Goal: Transaction & Acquisition: Purchase product/service

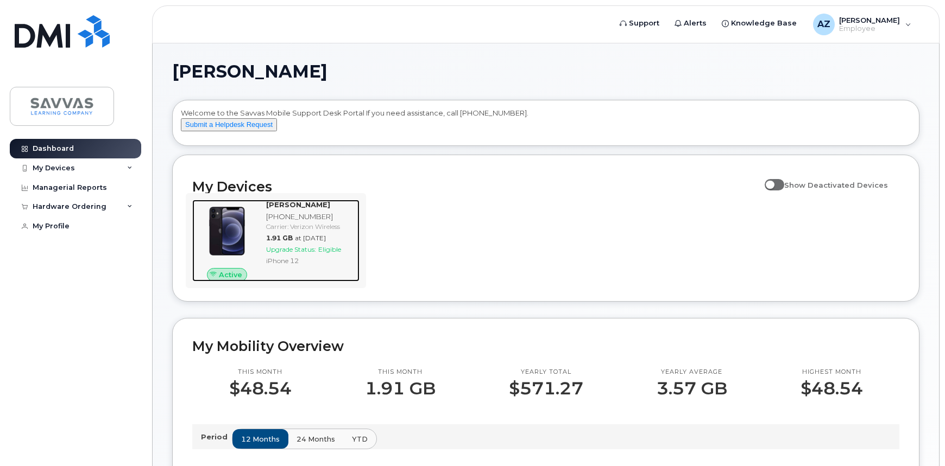
click at [302, 254] on span "Upgrade Status:" at bounding box center [291, 249] width 50 height 8
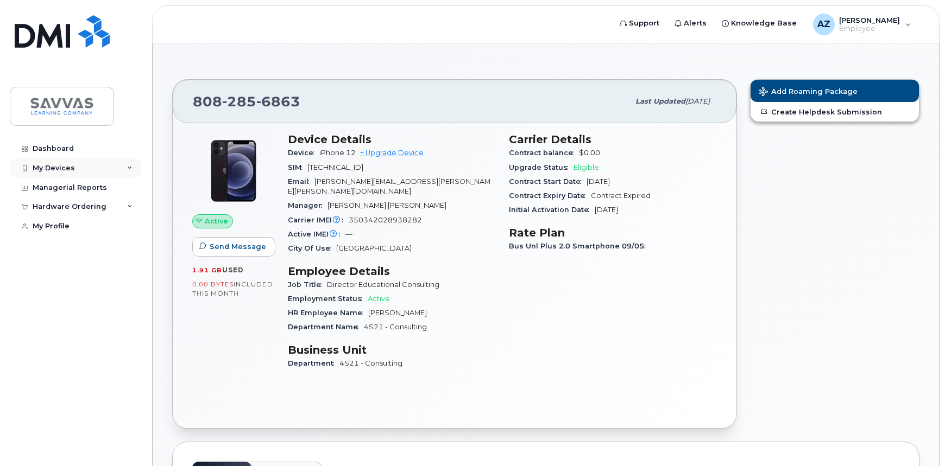
click at [64, 167] on div "My Devices" at bounding box center [54, 168] width 42 height 9
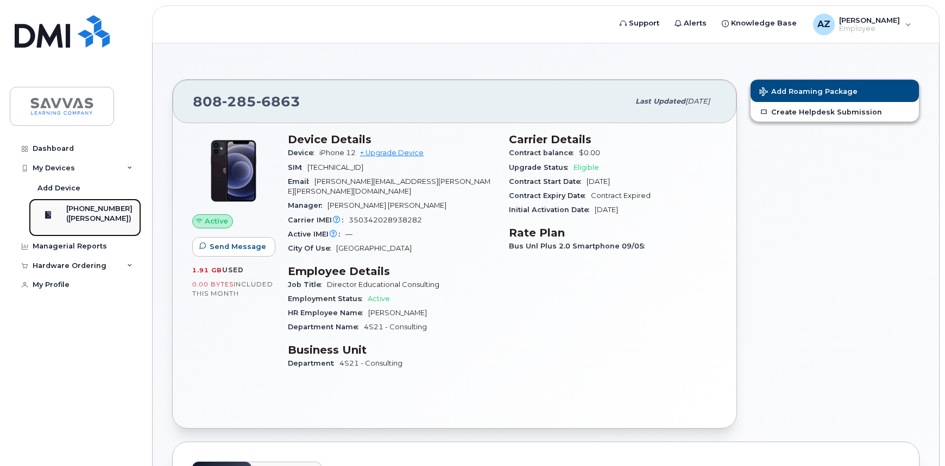
click at [85, 218] on div "([PERSON_NAME])" at bounding box center [99, 219] width 66 height 10
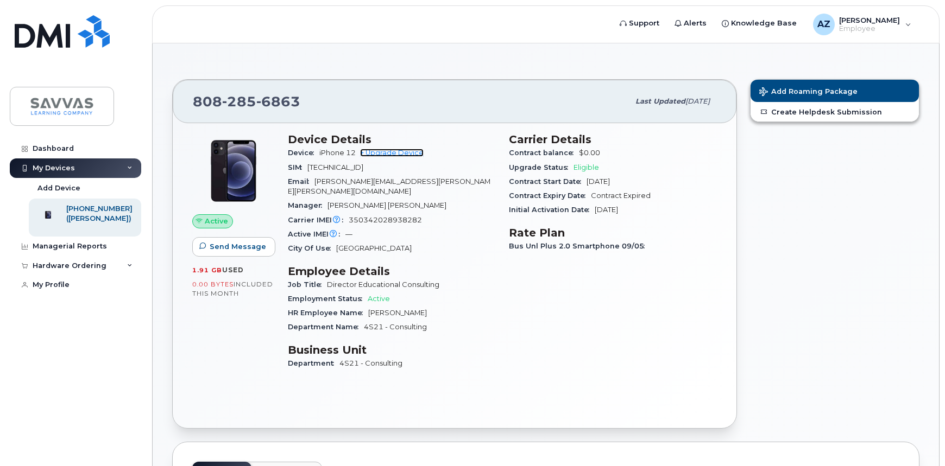
click at [387, 153] on link "+ Upgrade Device" at bounding box center [392, 153] width 64 height 8
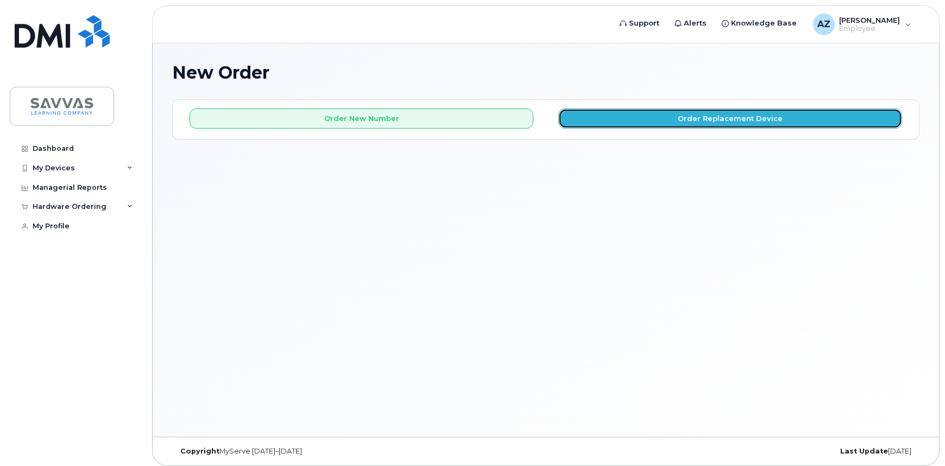
click at [661, 118] on button "Order Replacement Device" at bounding box center [730, 119] width 344 height 20
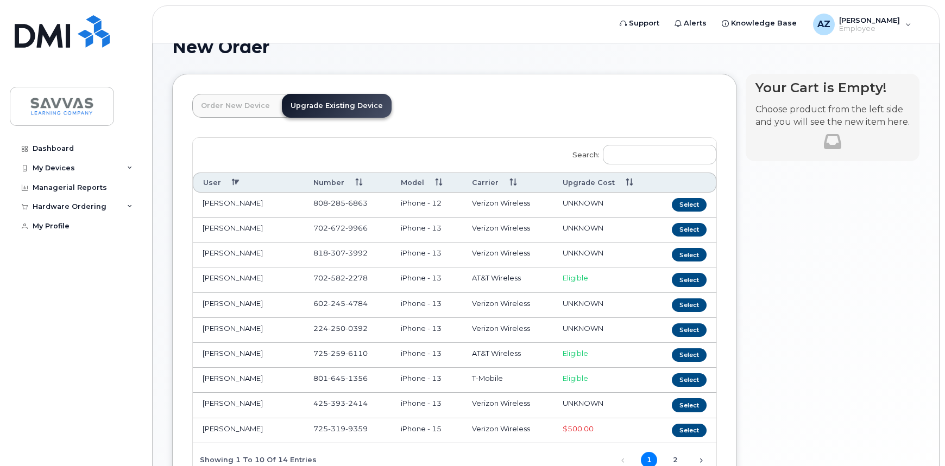
scroll to position [49, 0]
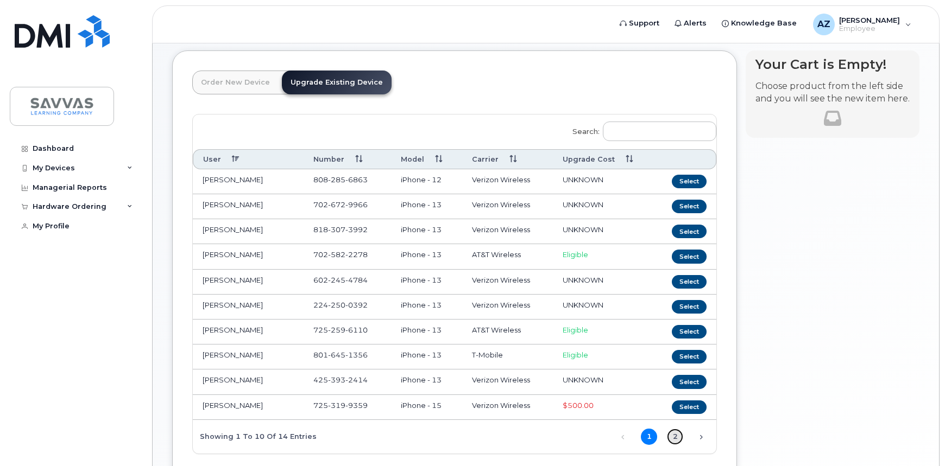
click at [674, 435] on link "2" at bounding box center [675, 437] width 16 height 16
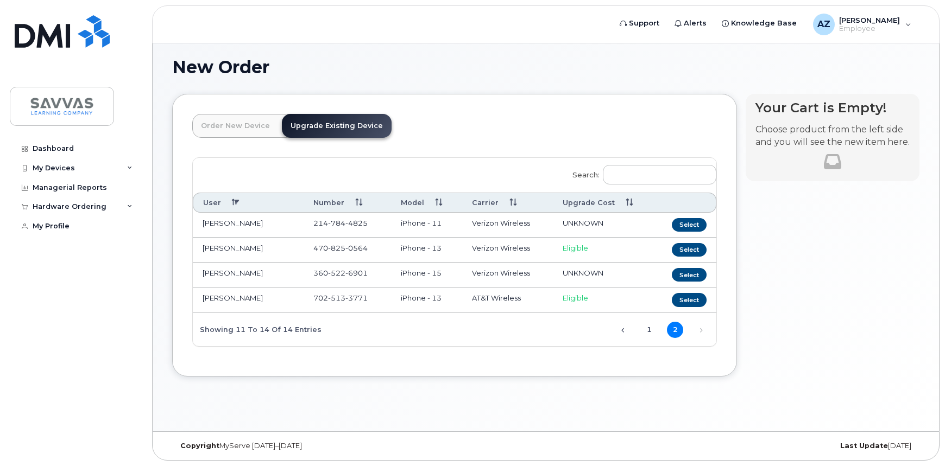
scroll to position [5, 0]
click at [650, 334] on link "1" at bounding box center [649, 330] width 16 height 16
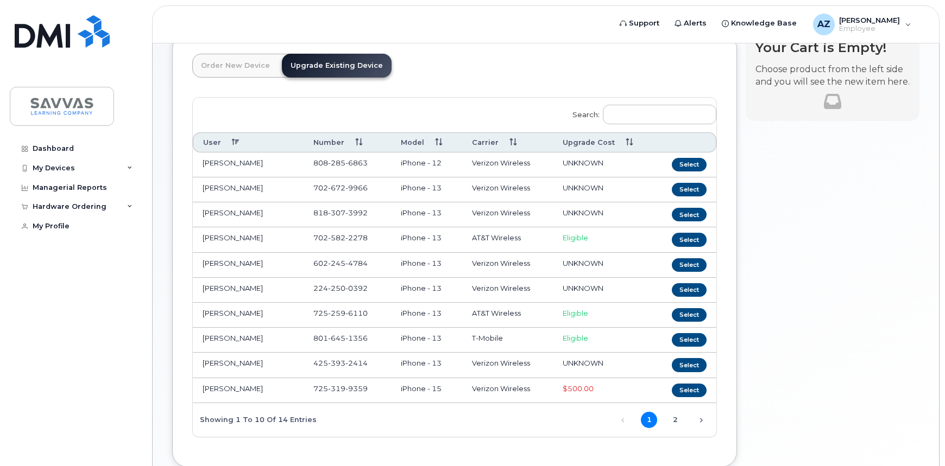
scroll to position [0, 0]
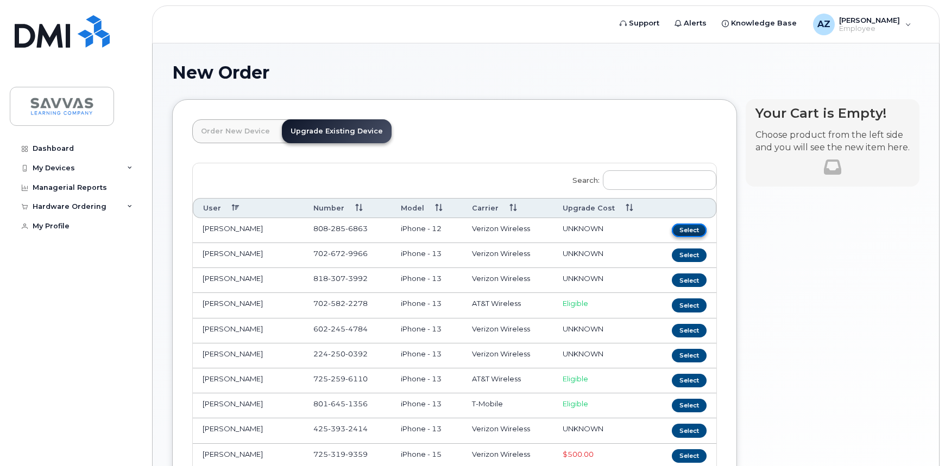
click at [690, 229] on button "Select" at bounding box center [689, 231] width 35 height 14
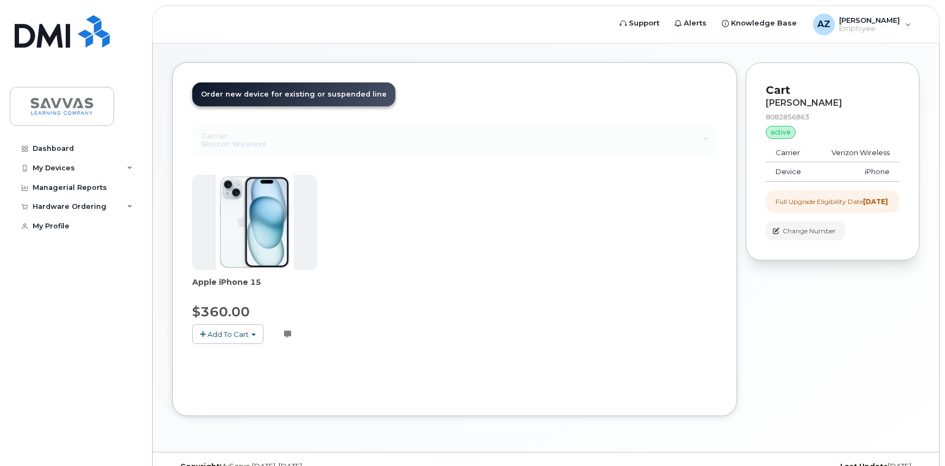
scroll to position [56, 0]
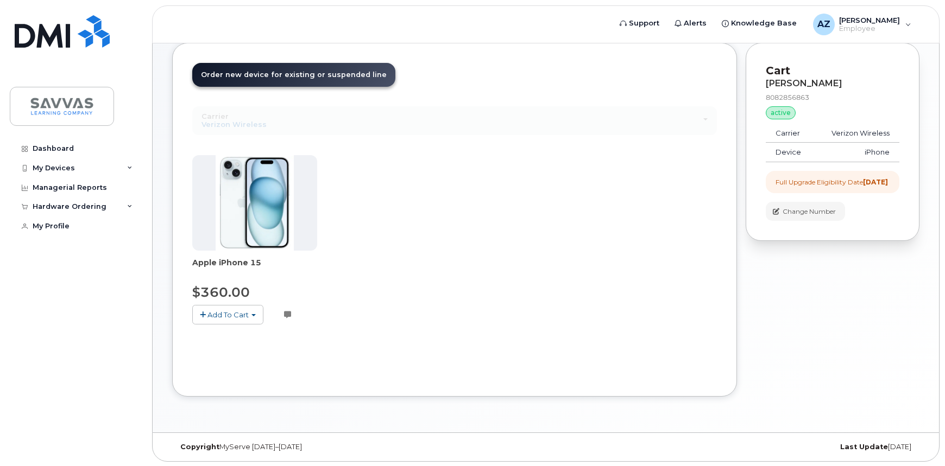
click at [232, 312] on span "Add To Cart" at bounding box center [227, 315] width 41 height 9
click at [276, 334] on link "$360.00 - 3 Year Upgrade (128GB)" at bounding box center [268, 335] width 146 height 14
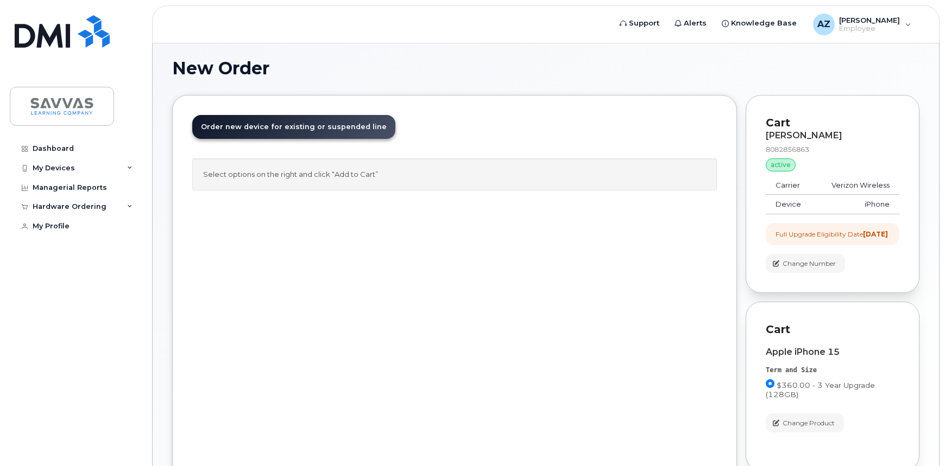
scroll to position [0, 0]
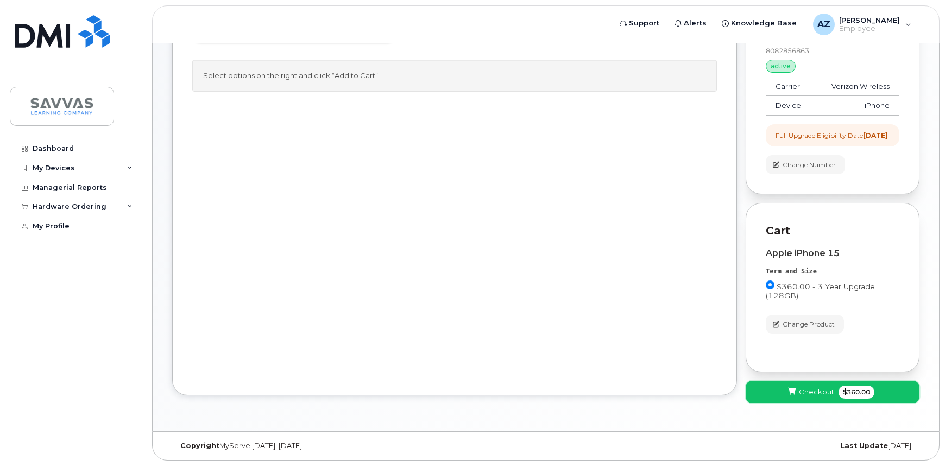
click at [800, 387] on span "Checkout" at bounding box center [816, 392] width 35 height 10
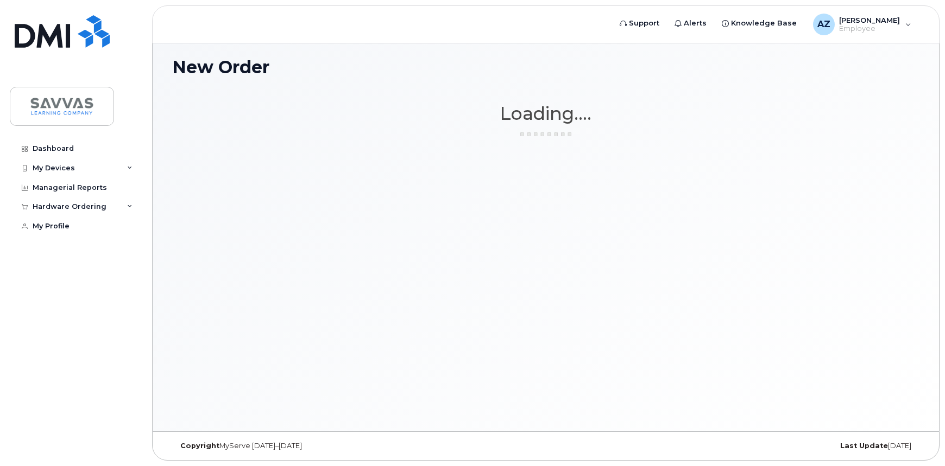
scroll to position [5, 0]
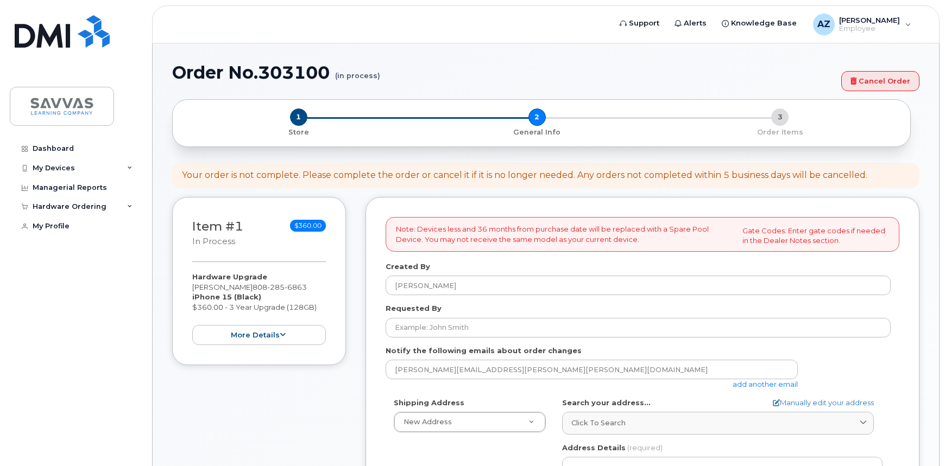
select select
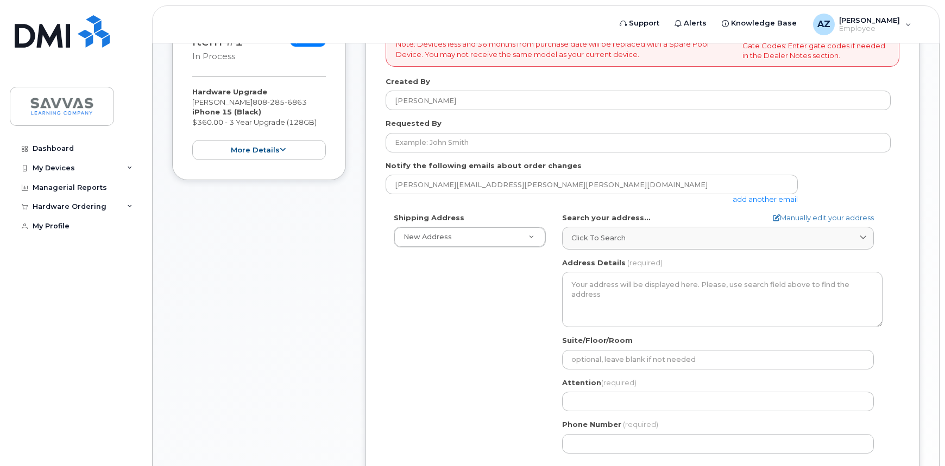
scroll to position [197, 0]
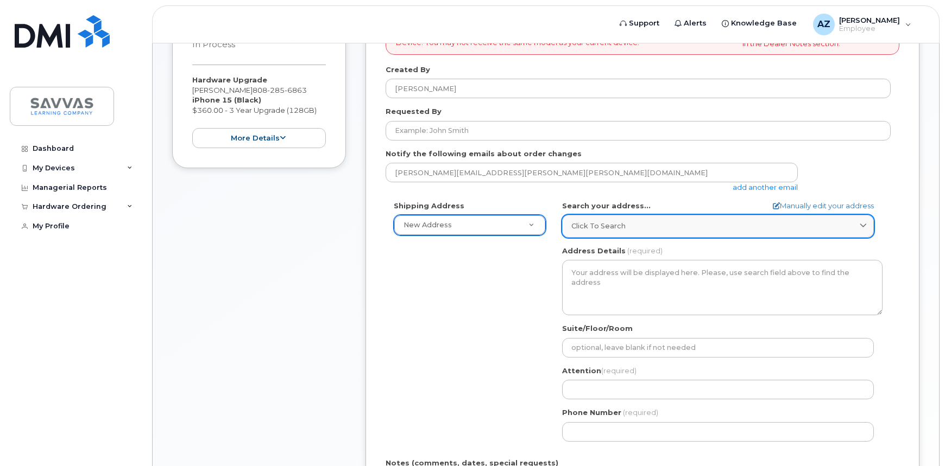
drag, startPoint x: 533, startPoint y: 219, endPoint x: 581, endPoint y: 224, distance: 48.6
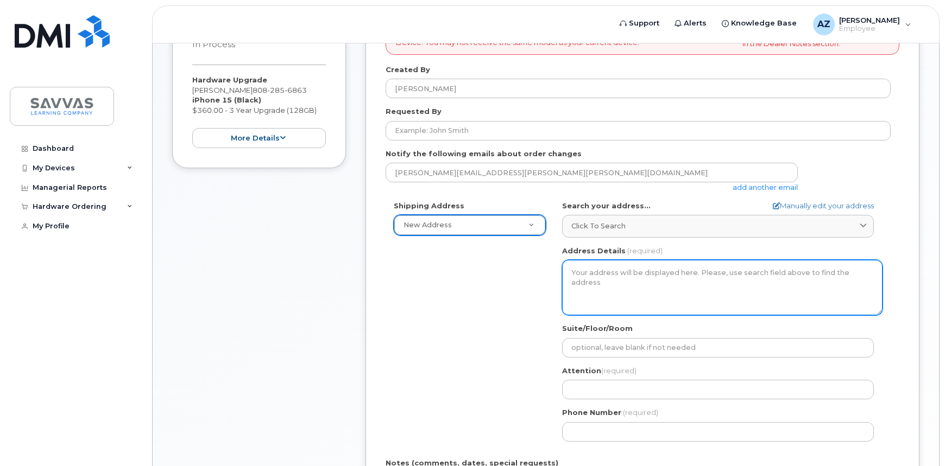
click at [603, 284] on textarea "Address Details" at bounding box center [722, 287] width 320 height 55
click at [606, 271] on textarea "Address Details" at bounding box center [722, 287] width 320 height 55
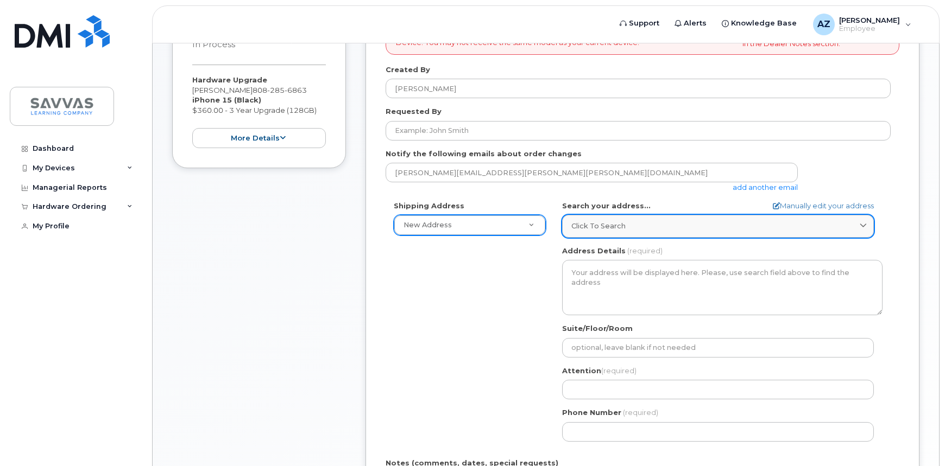
click at [612, 228] on span "Click to search" at bounding box center [598, 226] width 54 height 10
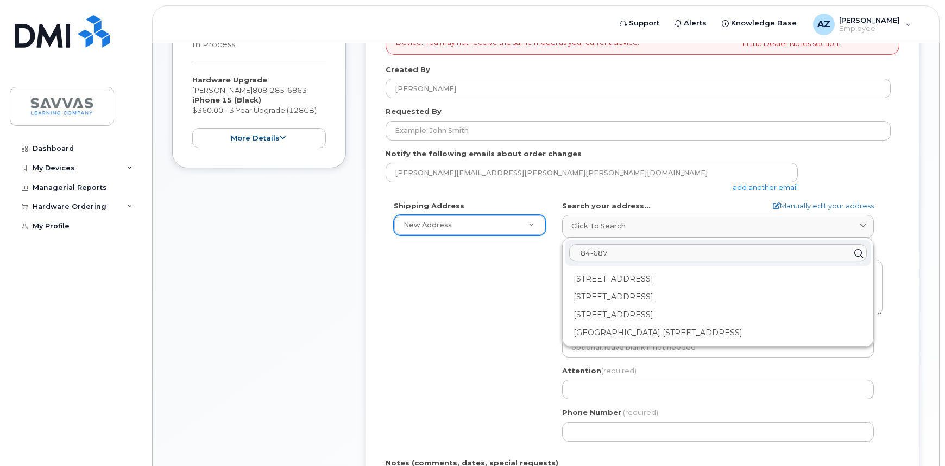
type input "84-687 Ala Mahiku Street"
select select
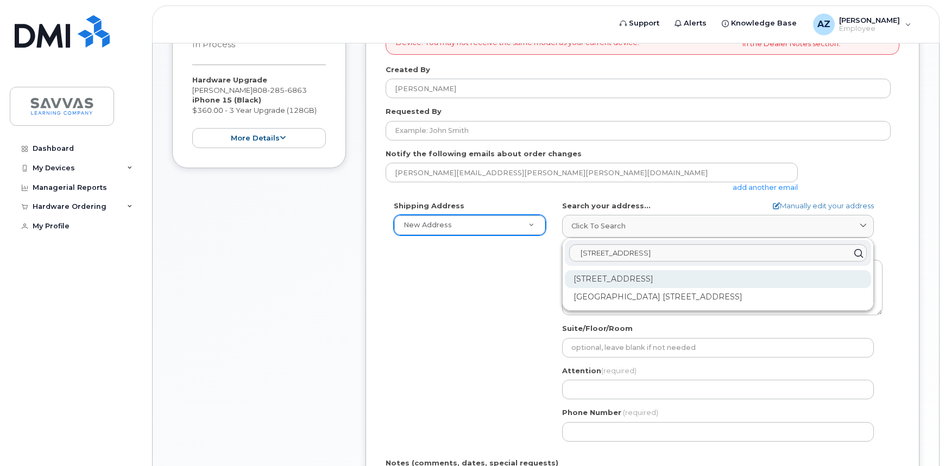
click at [690, 282] on div "84-687 Ala Mahiku St Waianae HI 96792" at bounding box center [718, 279] width 306 height 18
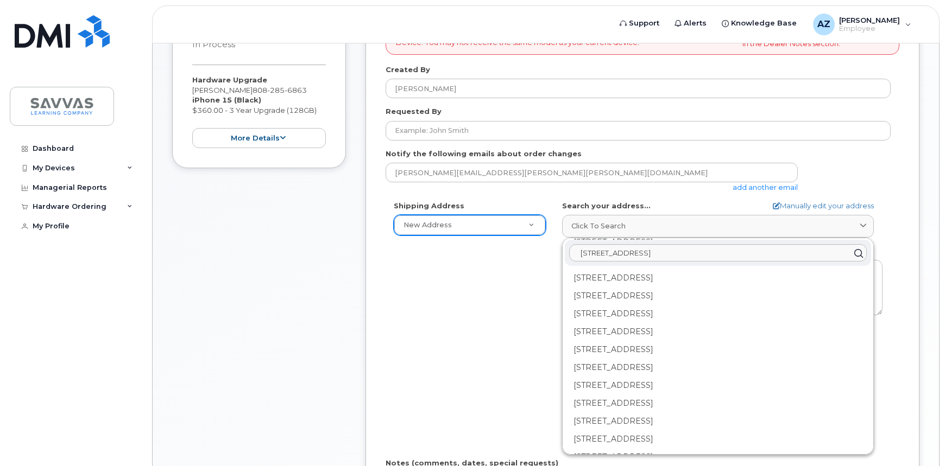
scroll to position [822, 0]
click at [599, 250] on input "84-687 Ala Mahiku Street" at bounding box center [717, 253] width 297 height 17
click at [603, 251] on input "84-687 Ala Mahiku Street" at bounding box center [717, 253] width 297 height 17
drag, startPoint x: 606, startPoint y: 252, endPoint x: 598, endPoint y: 254, distance: 8.3
click at [598, 254] on input "84-687 Ala Mahiku Street" at bounding box center [717, 253] width 297 height 17
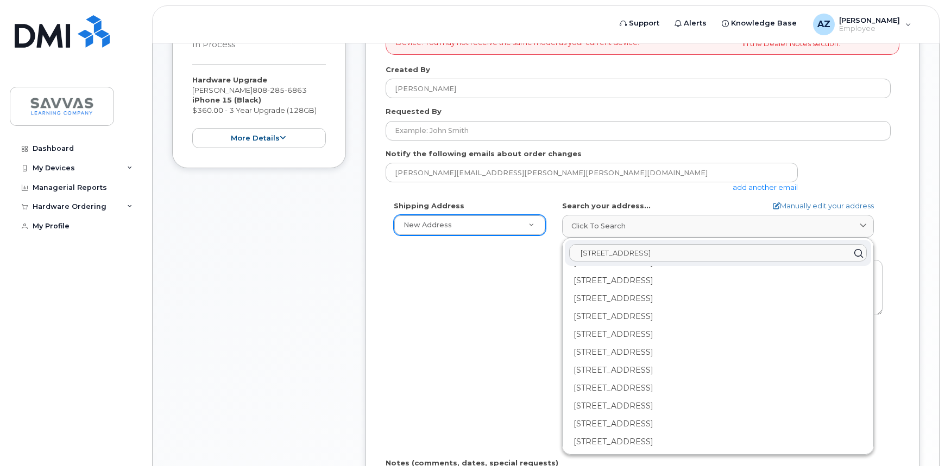
scroll to position [0, 0]
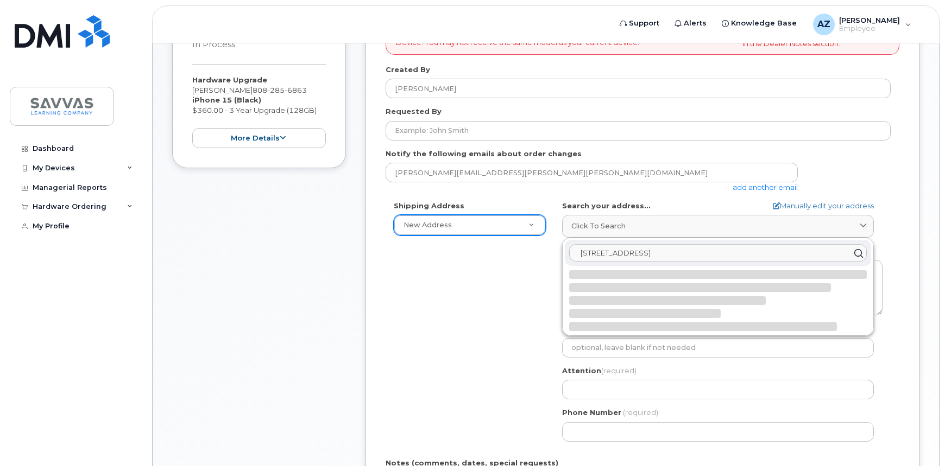
click at [693, 254] on input "84-665 Ala Mahiku Street" at bounding box center [717, 253] width 297 height 17
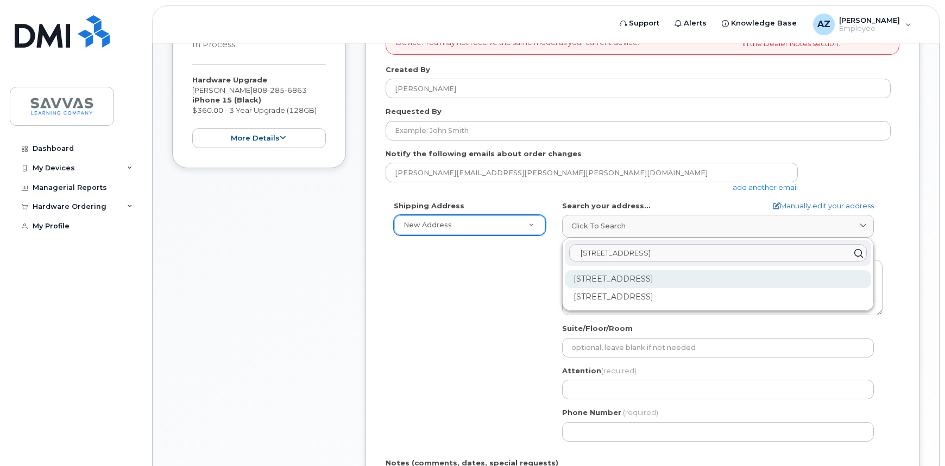
type input "84-665 Ala Mahiku Street"
click at [696, 273] on div "84-665 Ala Mahiku St Waianae HI 96792" at bounding box center [718, 279] width 306 height 18
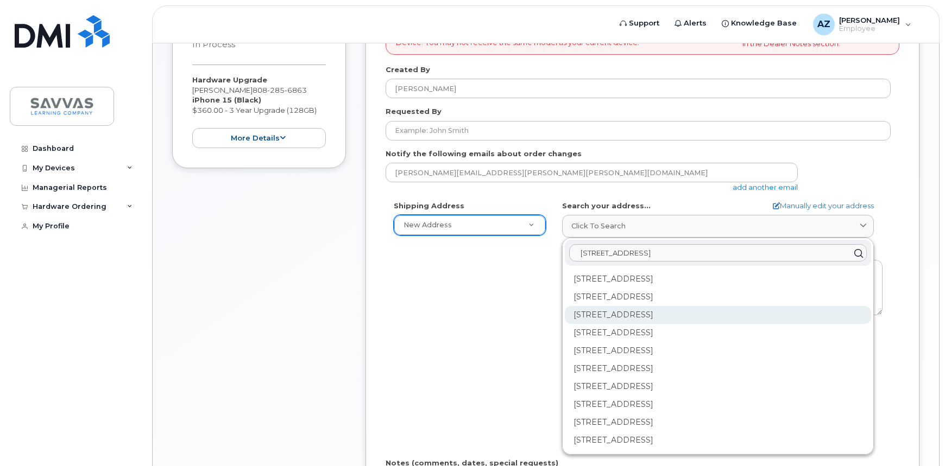
click at [725, 319] on div "84-665 Ala Mahiku St Apt 137C Waianae HI 96792-1609" at bounding box center [718, 315] width 306 height 18
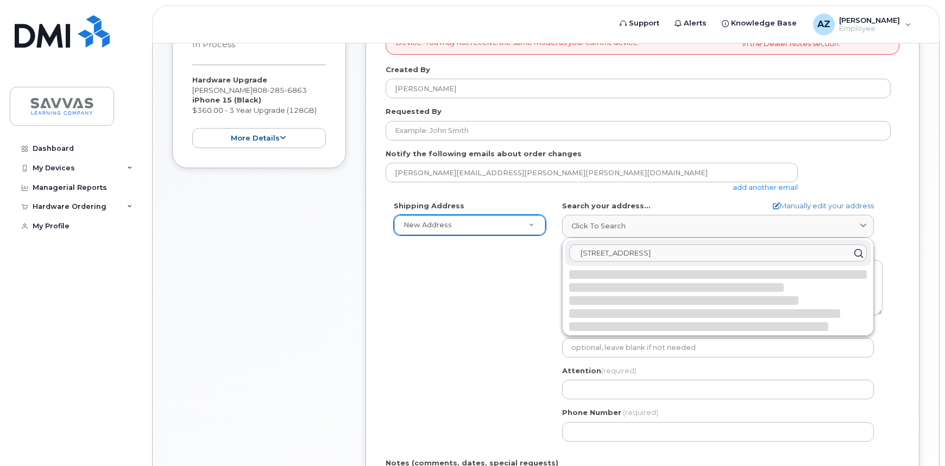
select select
type textarea "84-665 Ala Mahiku St Apt 137C WAIANAE HI 96792-1609 UNITED STATES"
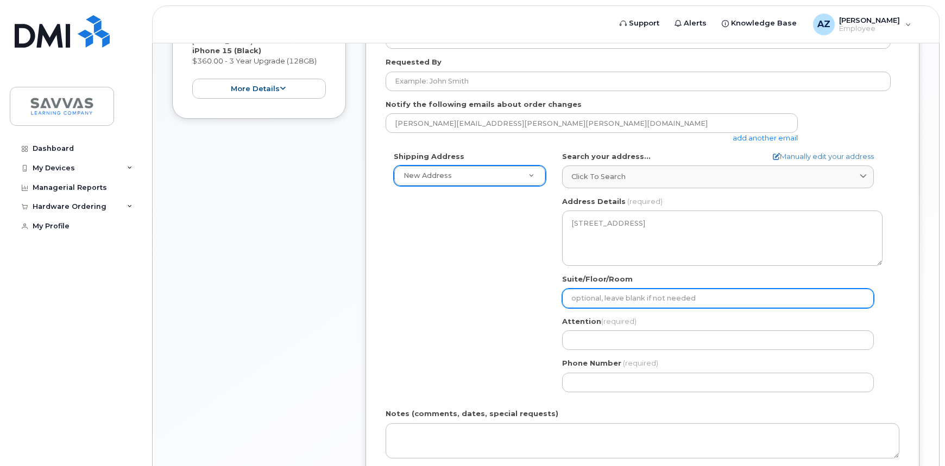
scroll to position [345, 0]
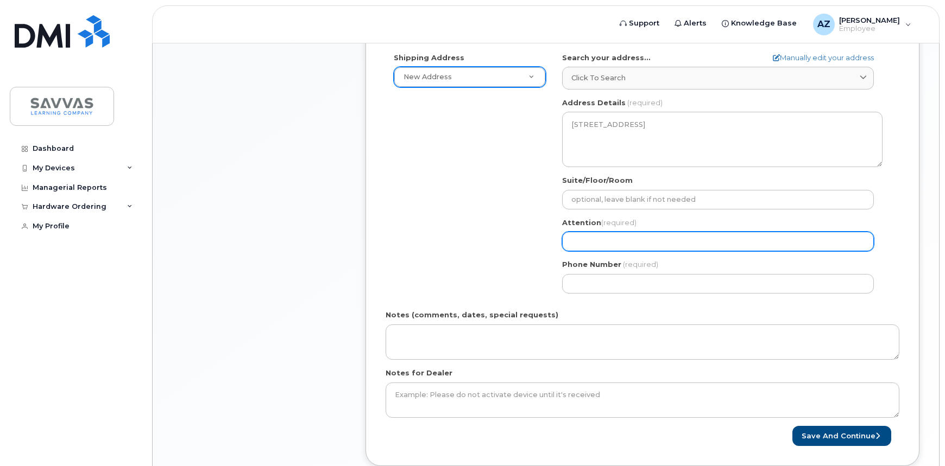
click at [610, 245] on input "Attention (required)" at bounding box center [718, 242] width 312 height 20
type input "[PERSON_NAME]"
select select
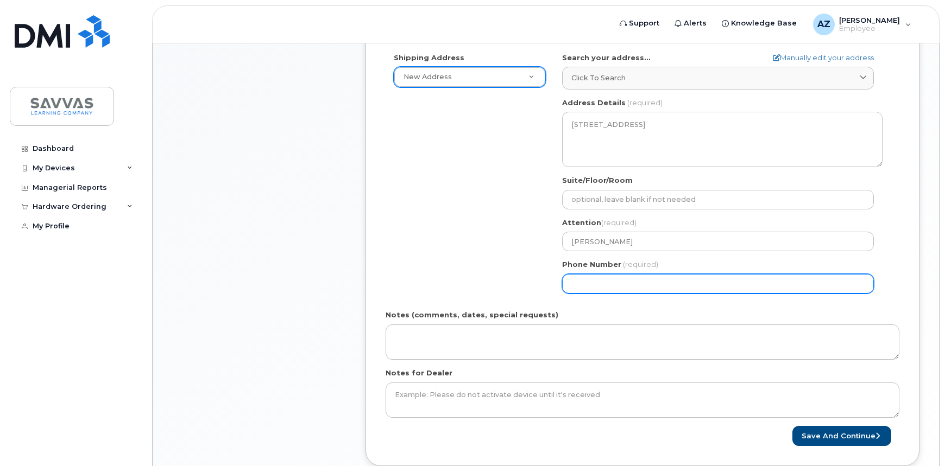
click at [630, 280] on input "Phone Number" at bounding box center [718, 284] width 312 height 20
type input "716"
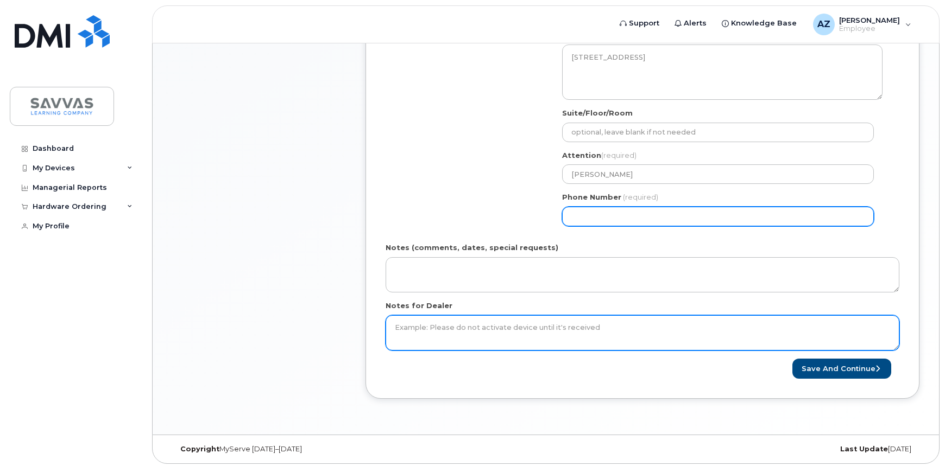
scroll to position [415, 0]
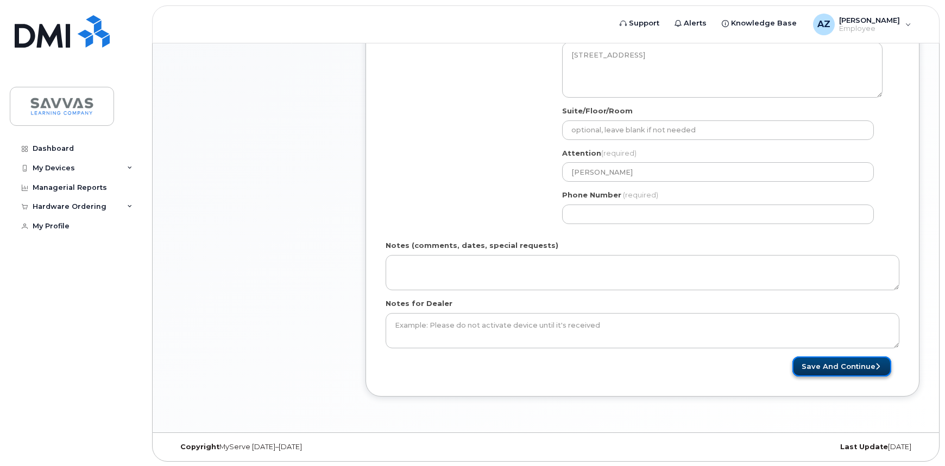
click at [818, 358] on button "Save and Continue" at bounding box center [841, 367] width 99 height 20
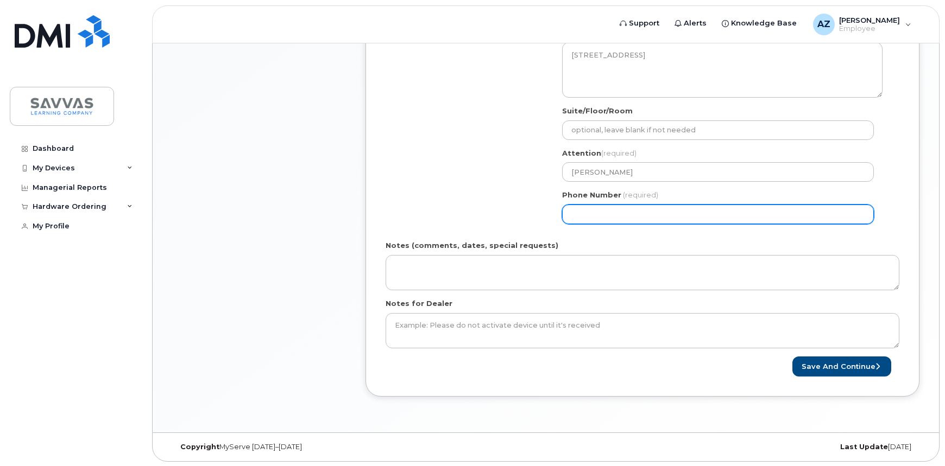
click at [588, 213] on input "Phone Number" at bounding box center [718, 215] width 312 height 20
click at [602, 212] on input "Phone Number" at bounding box center [718, 215] width 312 height 20
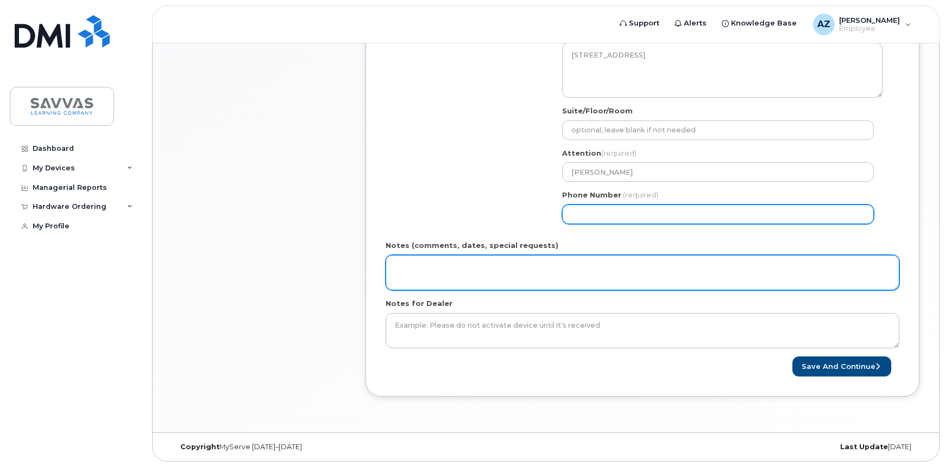
select select
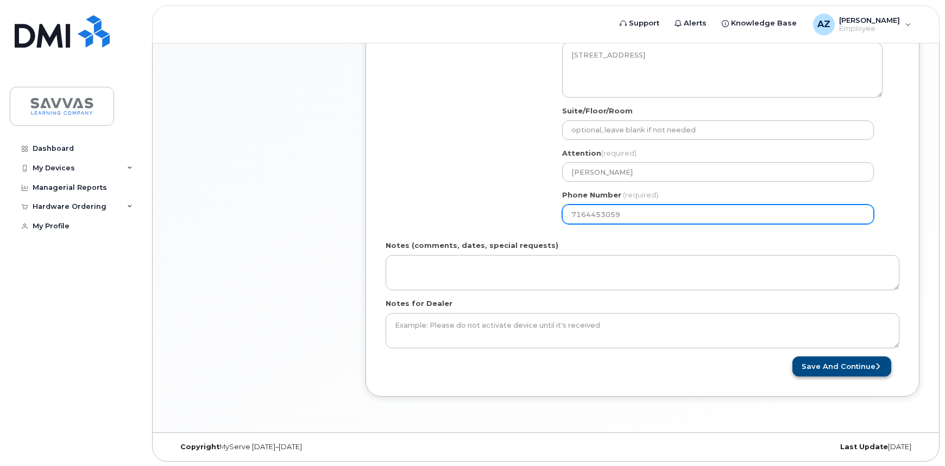
type input "7164453059"
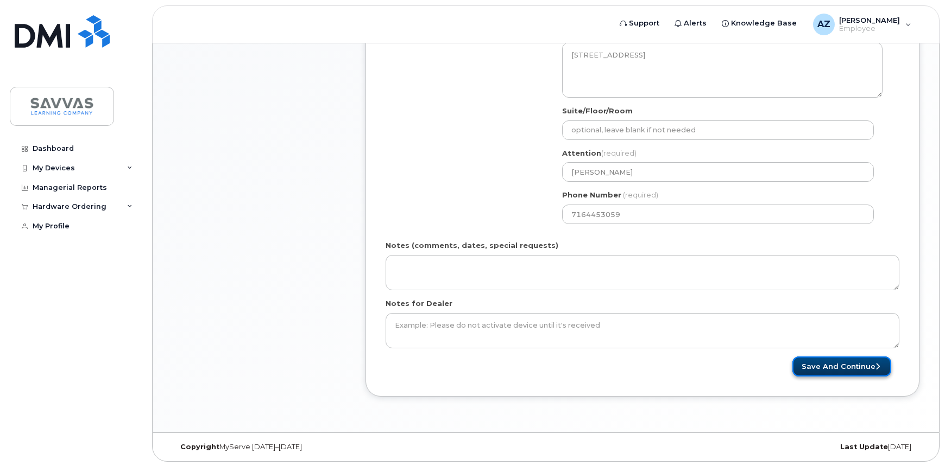
click at [837, 365] on button "Save and Continue" at bounding box center [841, 367] width 99 height 20
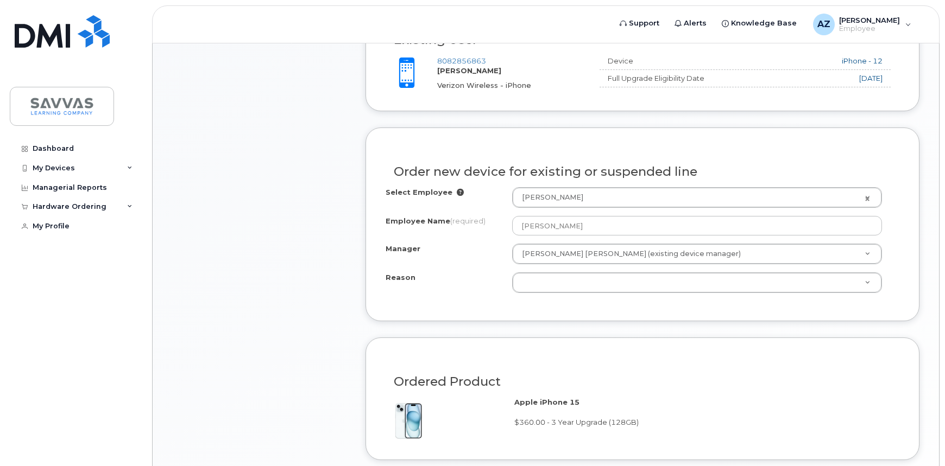
scroll to position [395, 0]
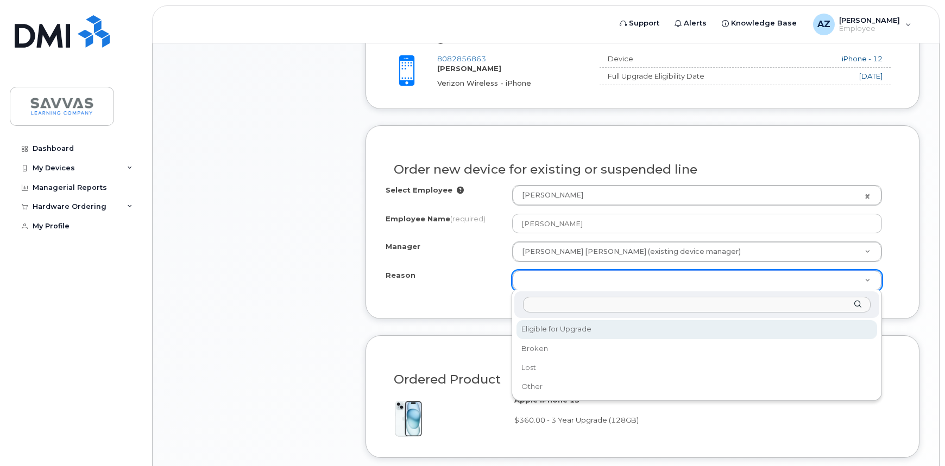
select select "eligible_for_upgrade"
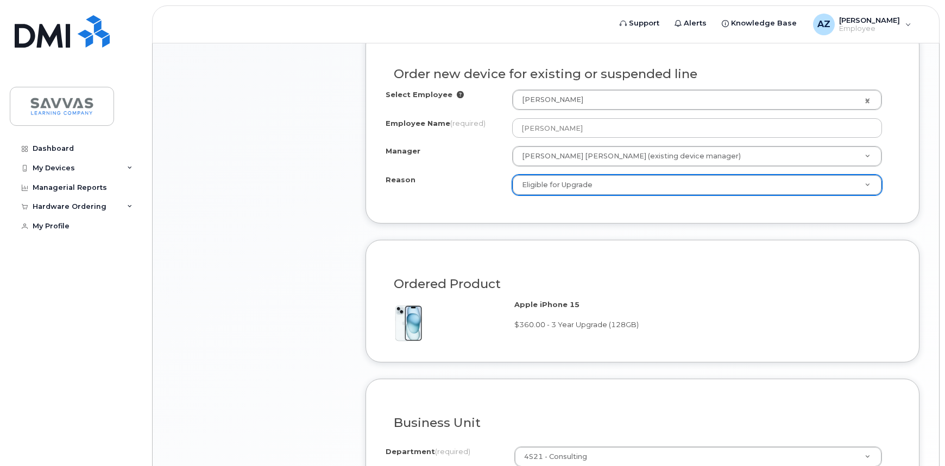
scroll to position [620, 0]
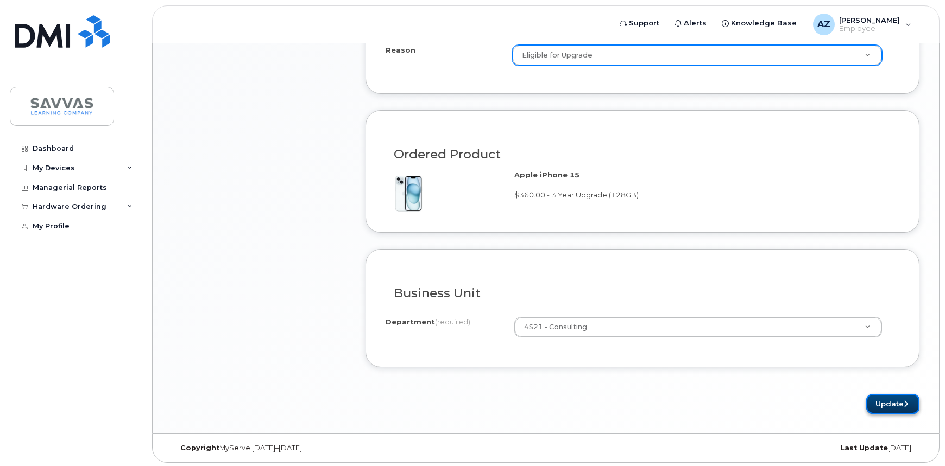
click at [878, 397] on button "Update" at bounding box center [892, 404] width 53 height 20
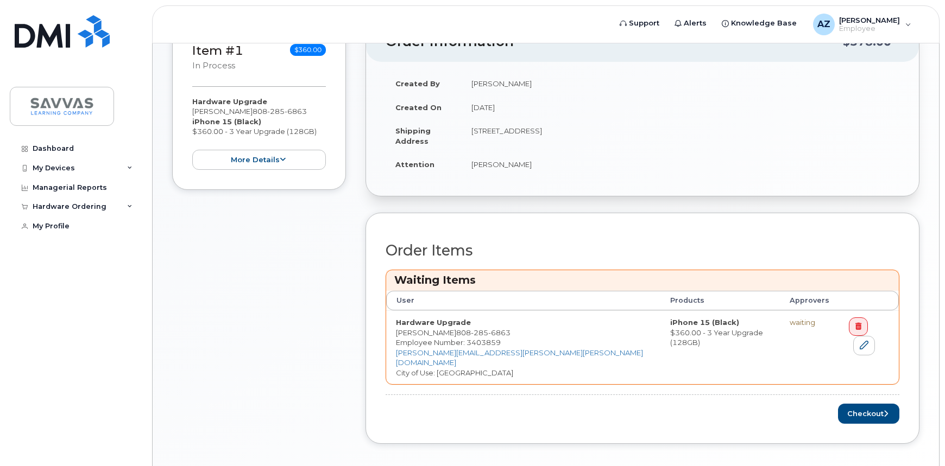
scroll to position [258, 0]
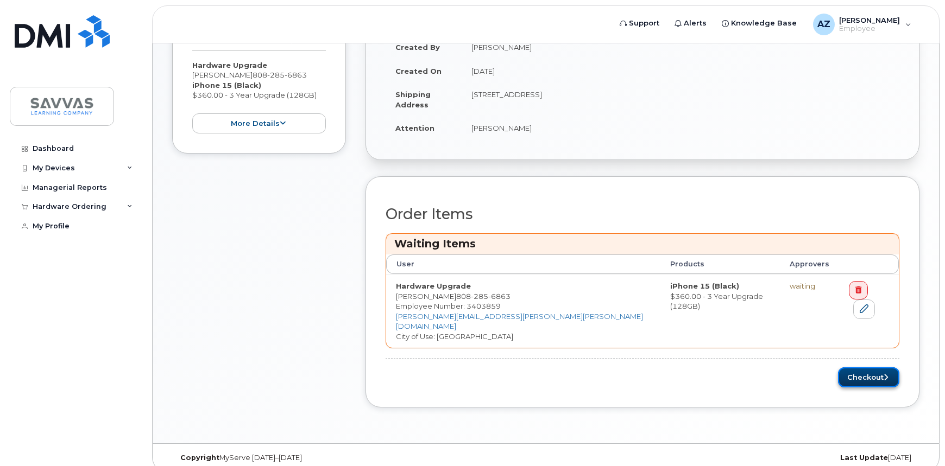
click at [856, 368] on button "Checkout" at bounding box center [868, 378] width 61 height 20
